Goal: Task Accomplishment & Management: Use online tool/utility

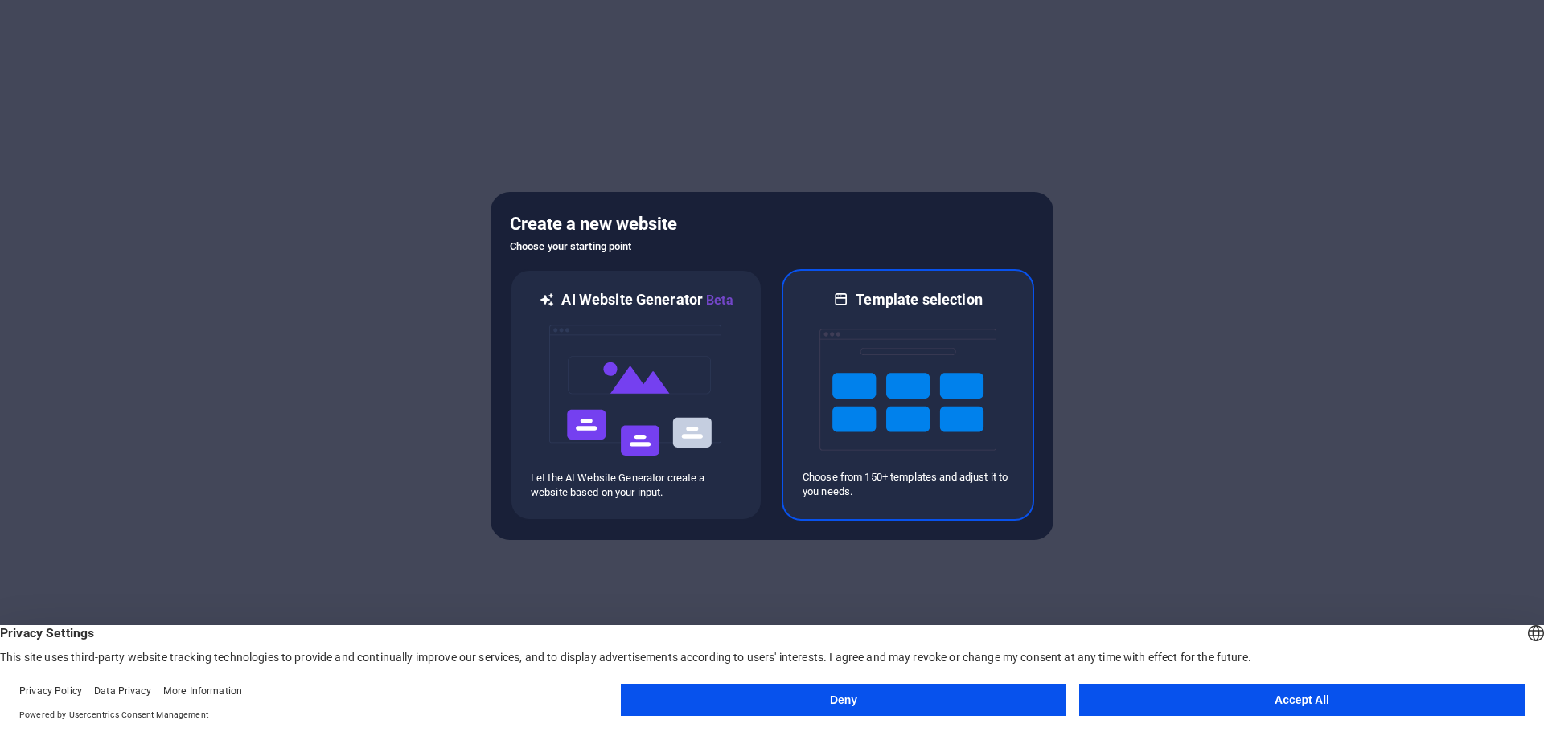
click at [921, 397] on img at bounding box center [907, 390] width 177 height 161
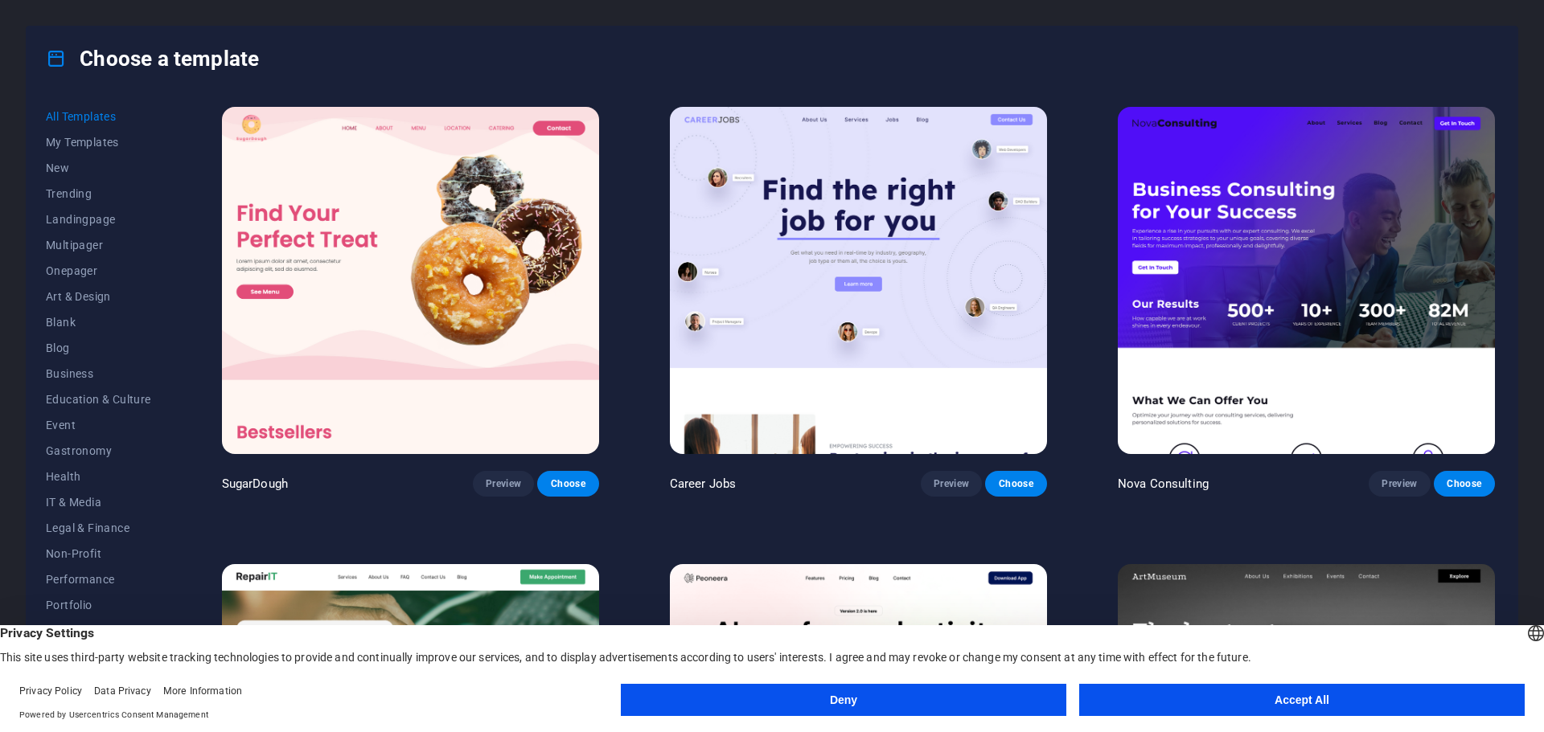
click at [1237, 708] on button "Accept All" at bounding box center [1301, 700] width 445 height 32
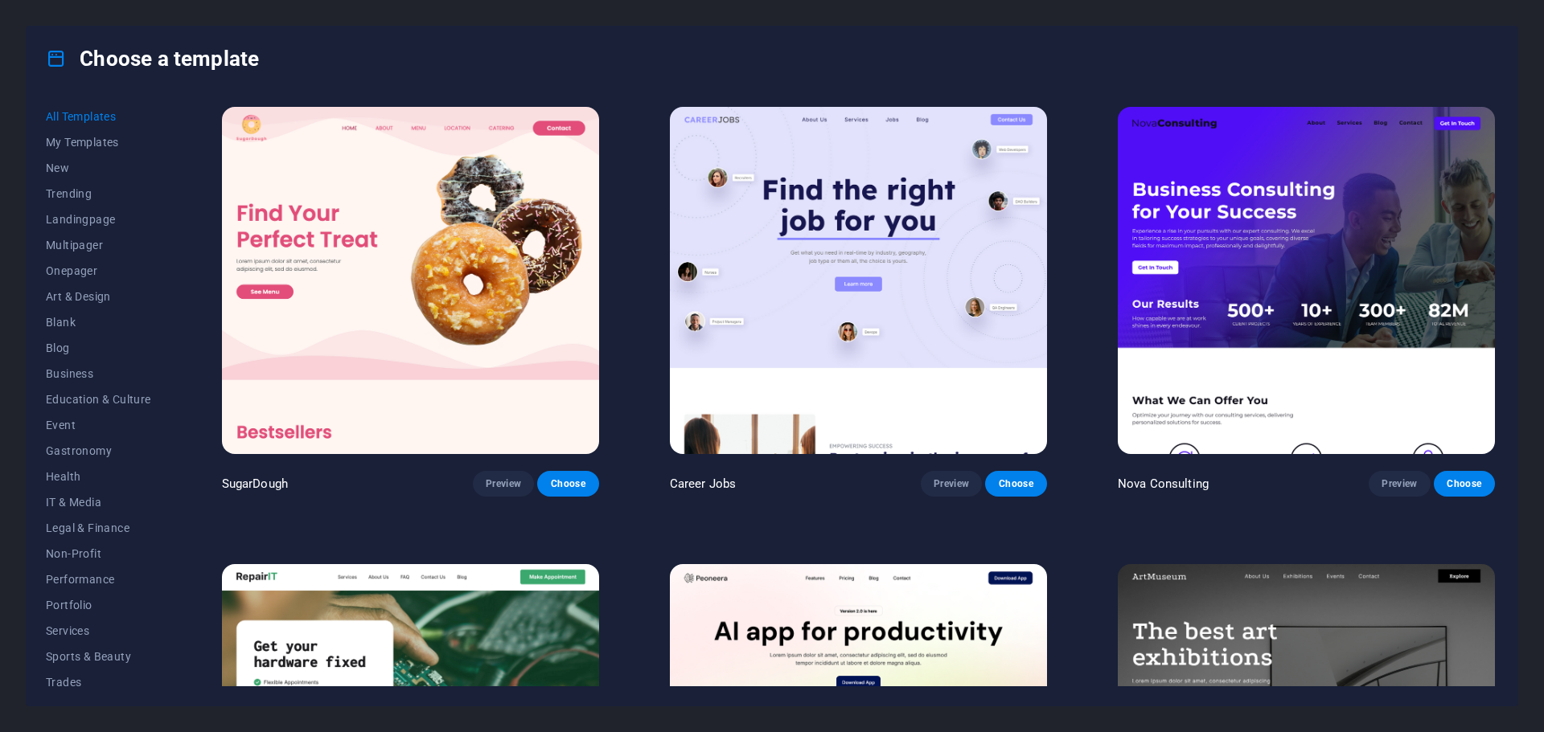
click at [511, 290] on img at bounding box center [410, 280] width 377 height 347
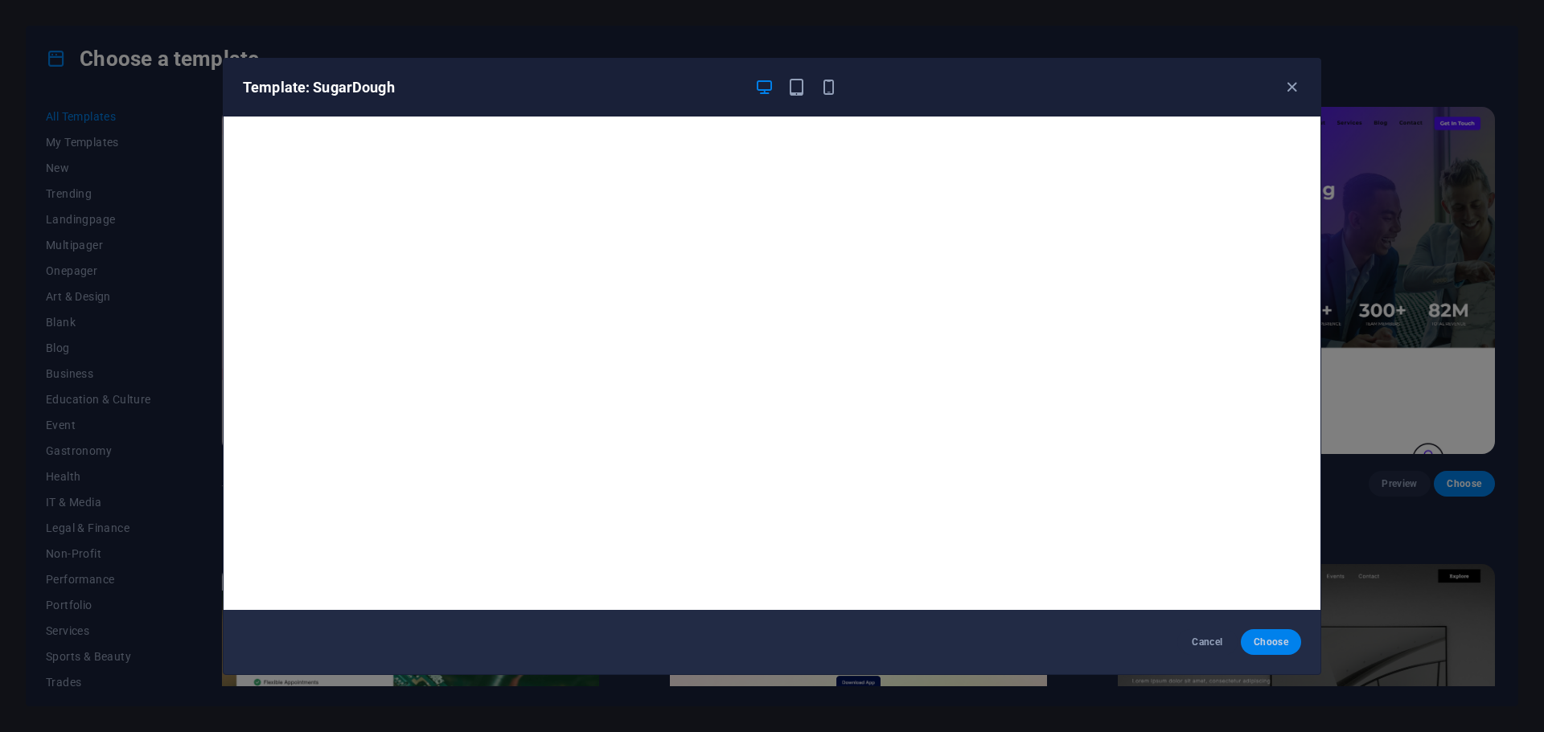
click at [1276, 644] on span "Choose" at bounding box center [1270, 642] width 35 height 13
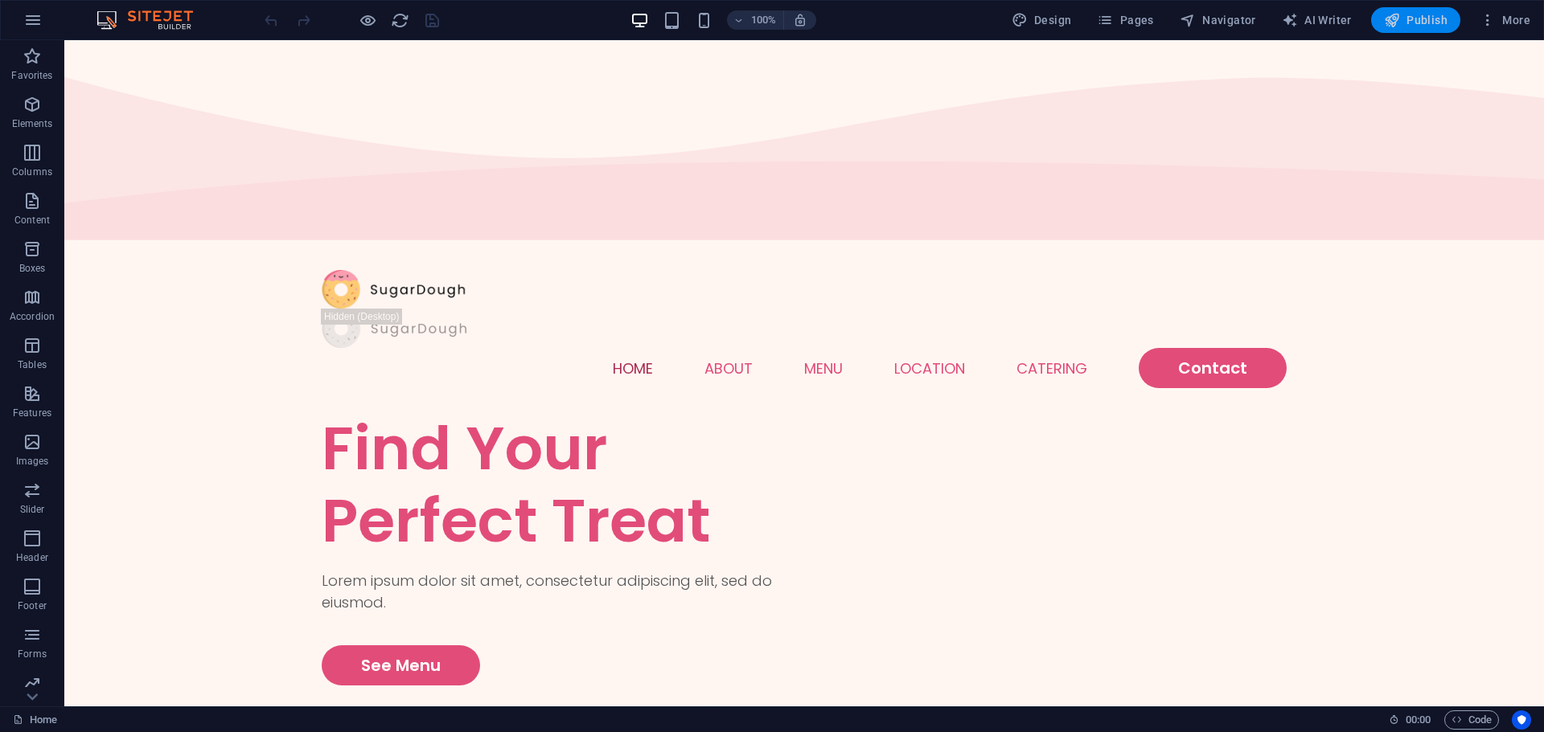
click at [1421, 17] on span "Publish" at bounding box center [1416, 20] width 64 height 16
